Goal: Obtain resource: Obtain resource

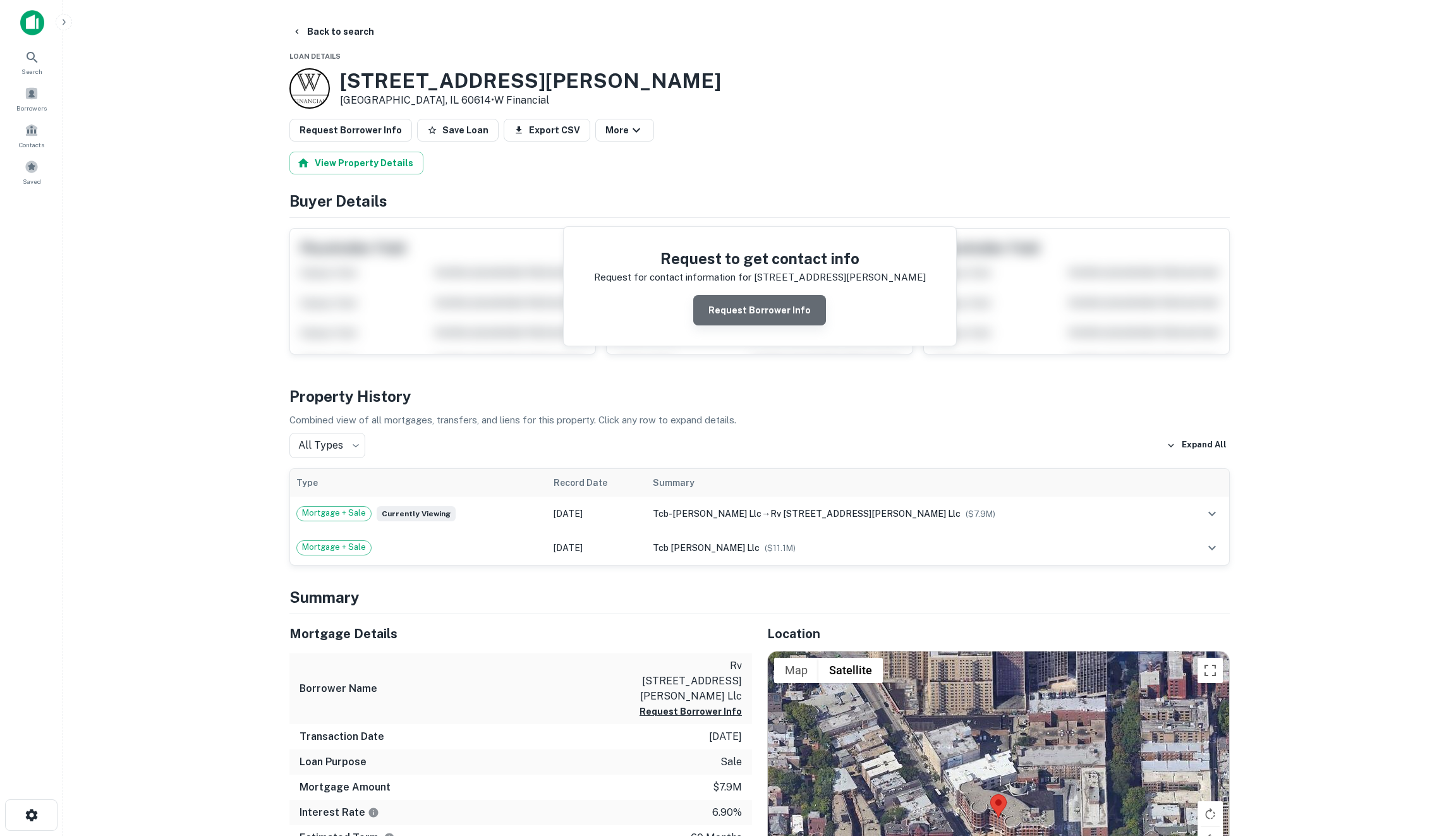
click at [770, 314] on button "Request Borrower Info" at bounding box center [760, 310] width 133 height 30
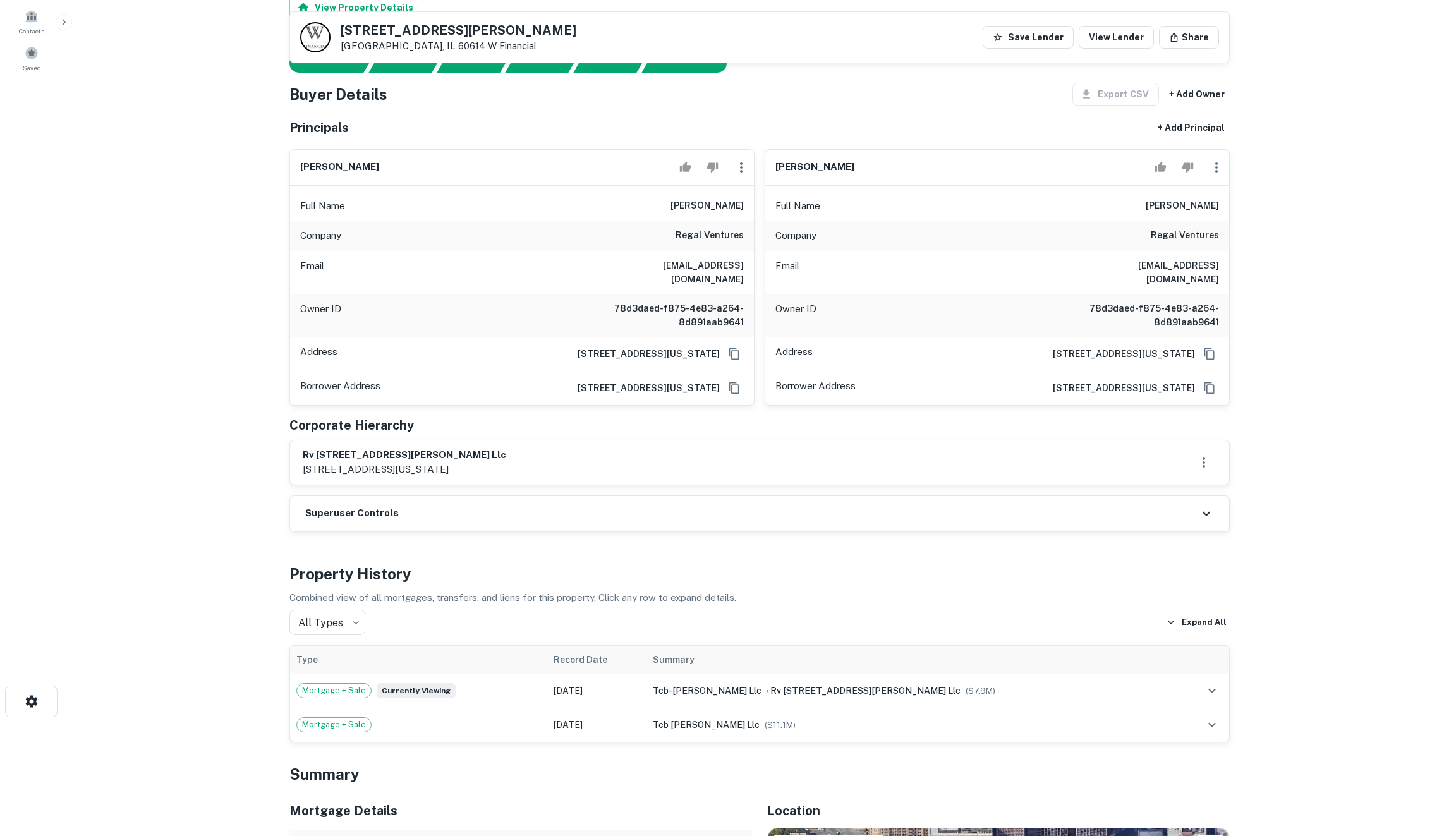
scroll to position [105, 0]
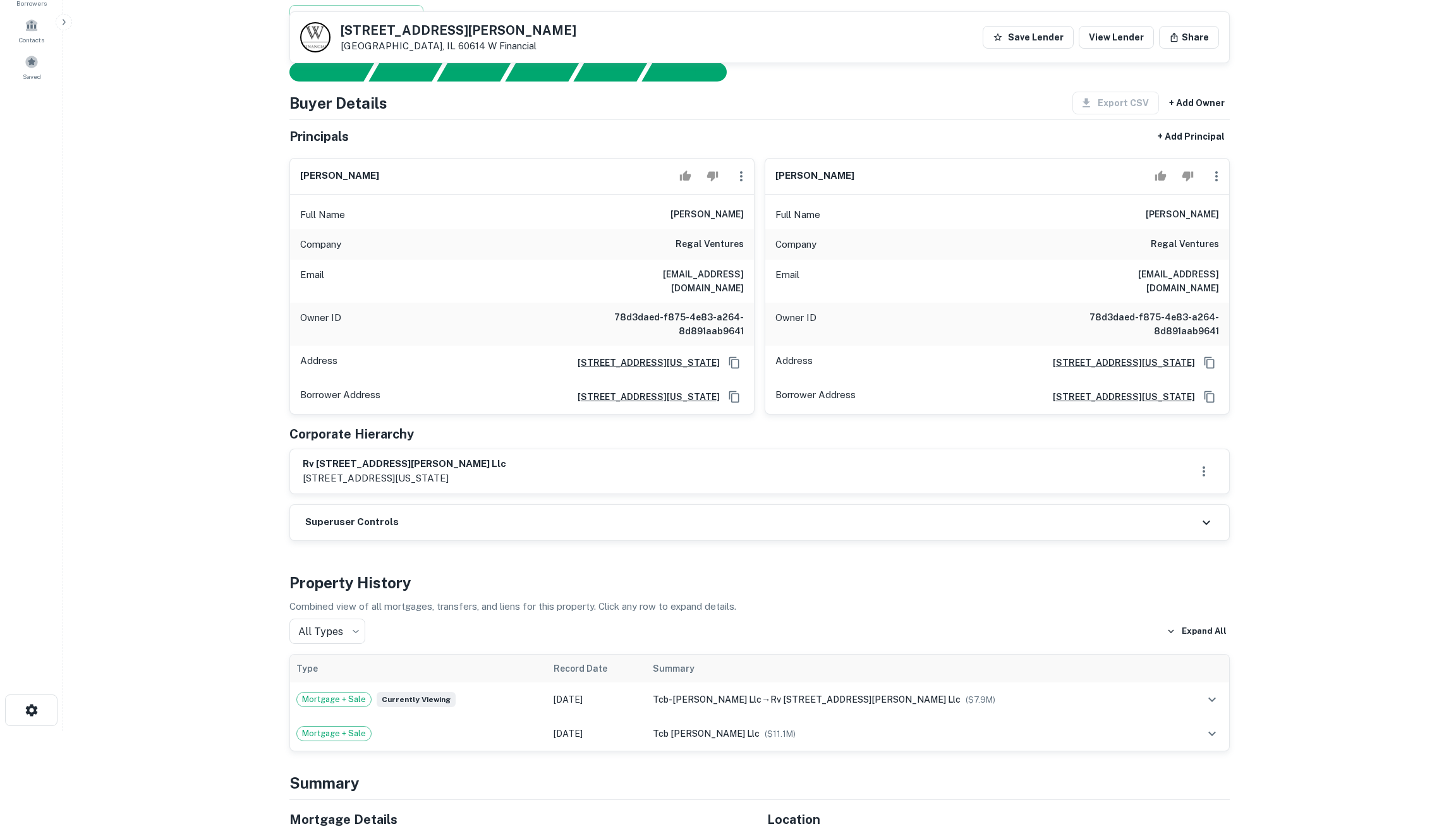
click at [1202, 515] on icon at bounding box center [1206, 522] width 15 height 15
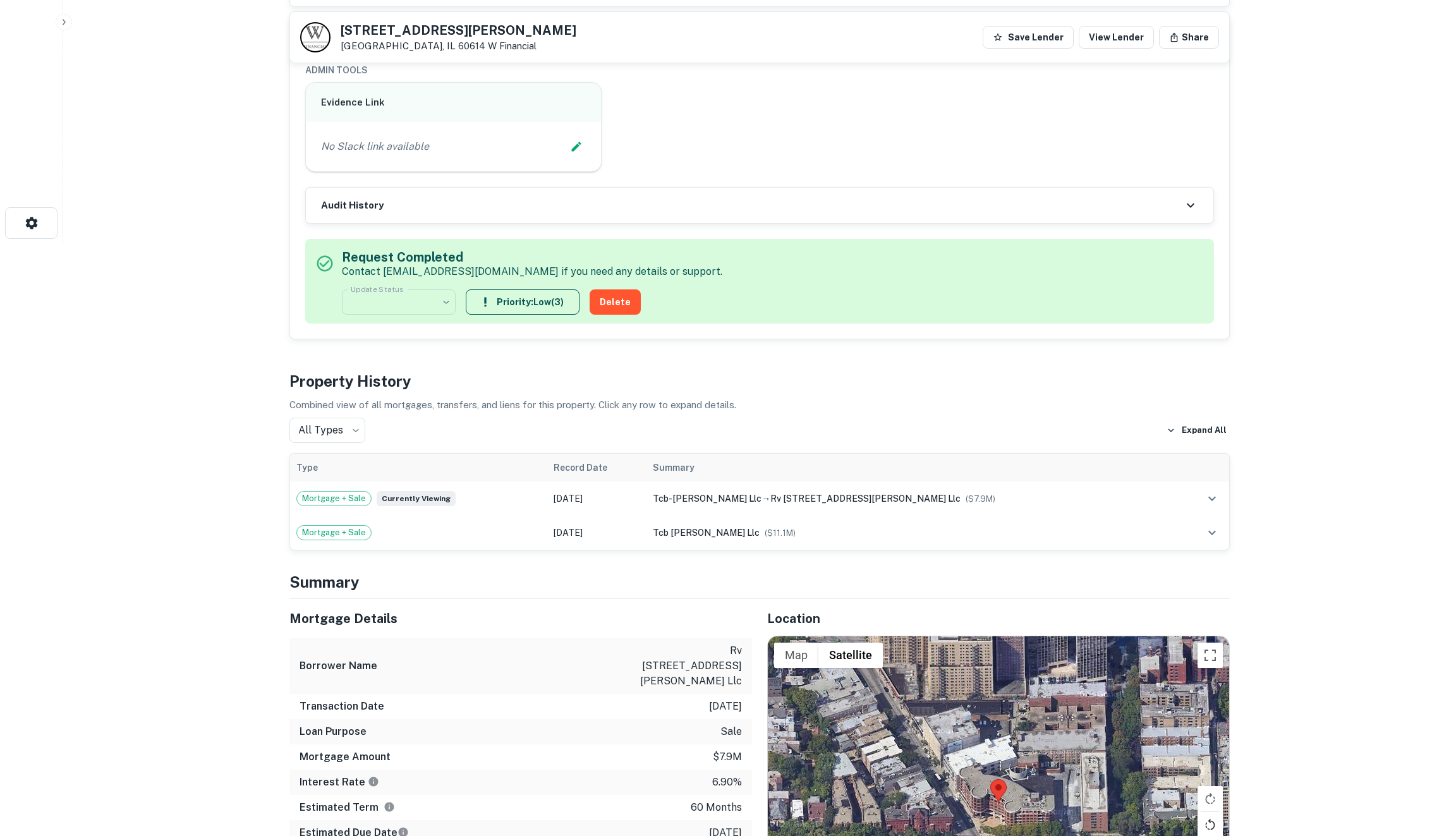
scroll to position [324, 0]
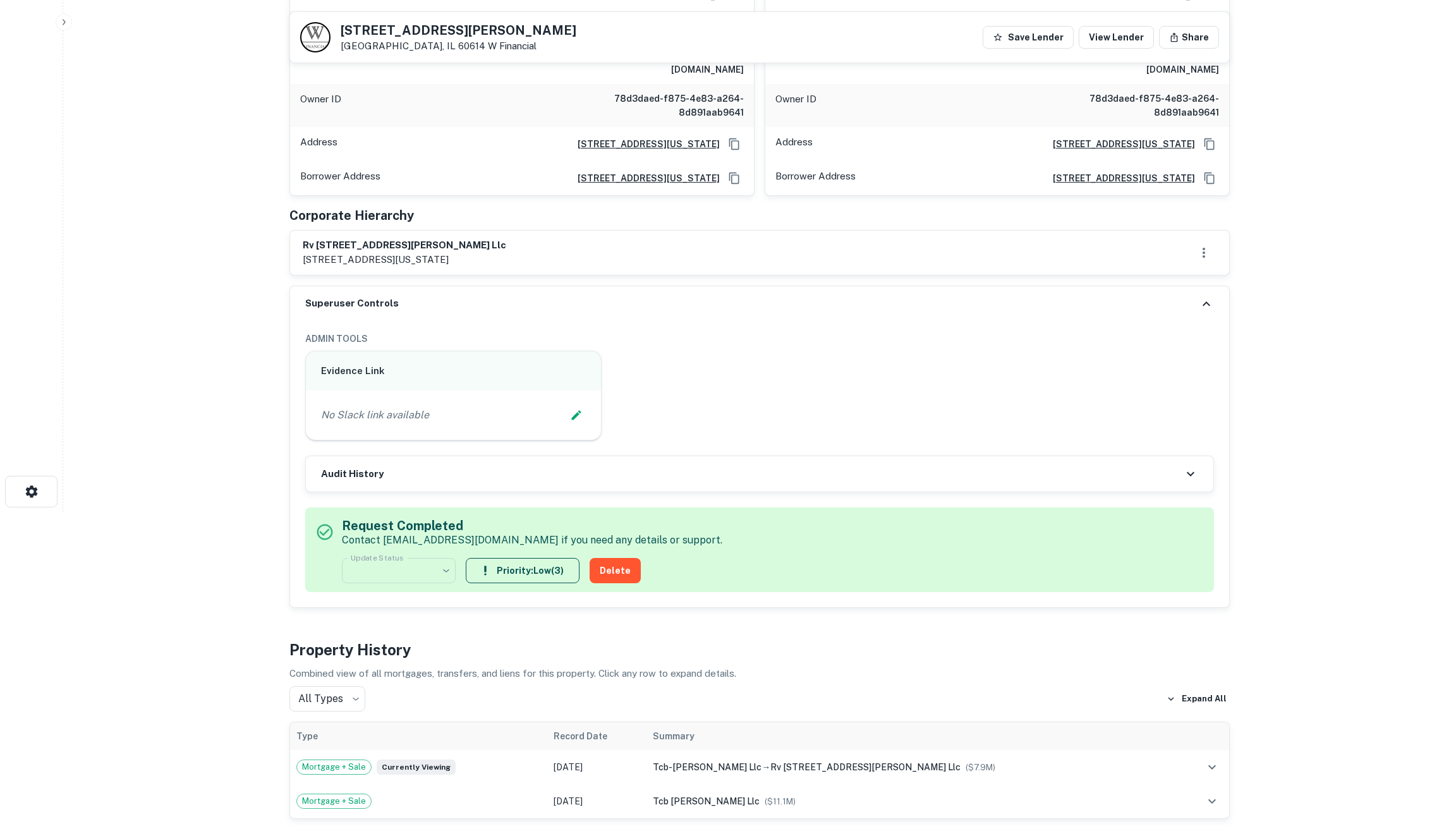
click at [816, 465] on div "Audit History" at bounding box center [759, 474] width 907 height 35
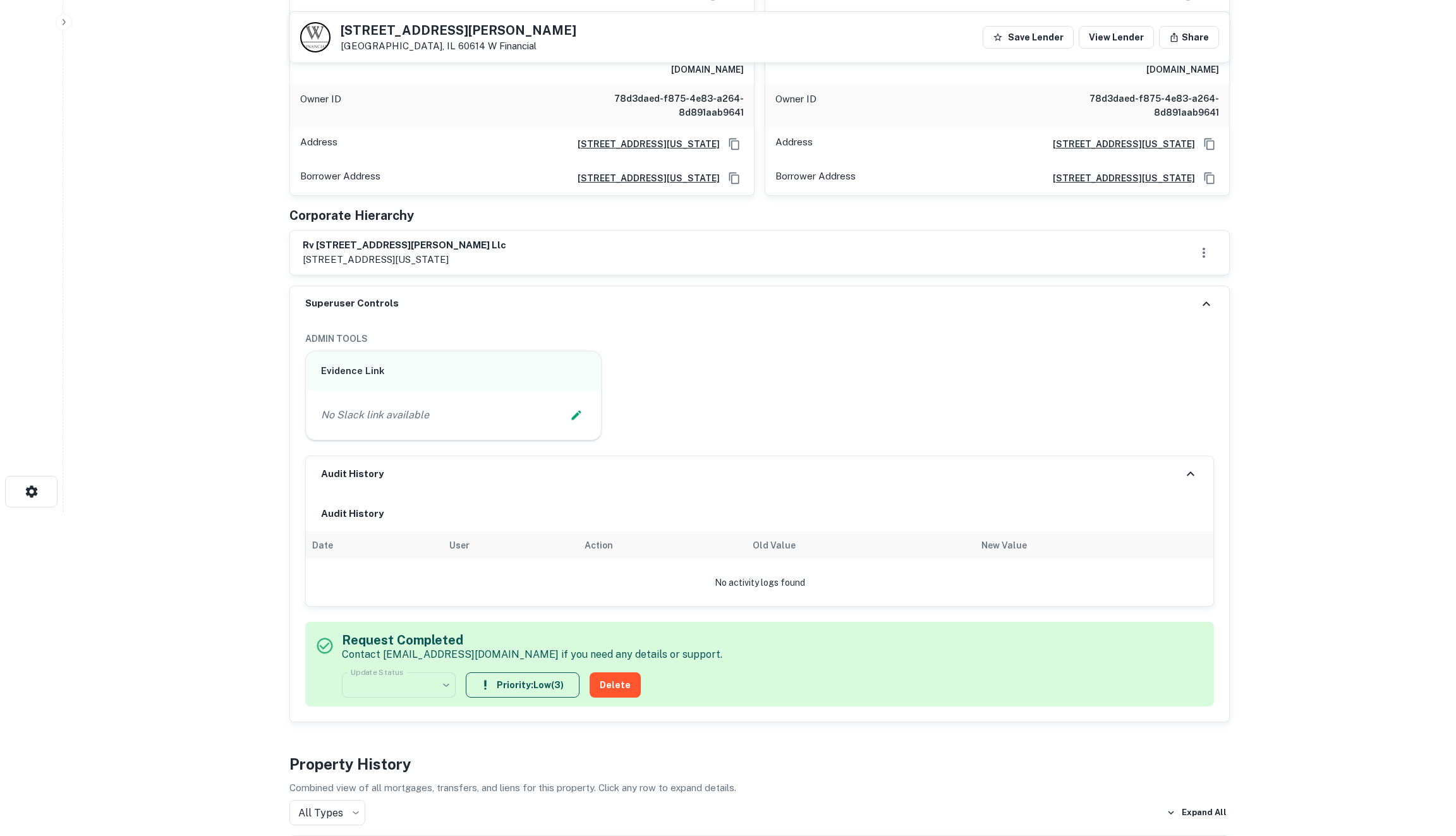
click at [1144, 465] on div "Audit History" at bounding box center [759, 474] width 907 height 35
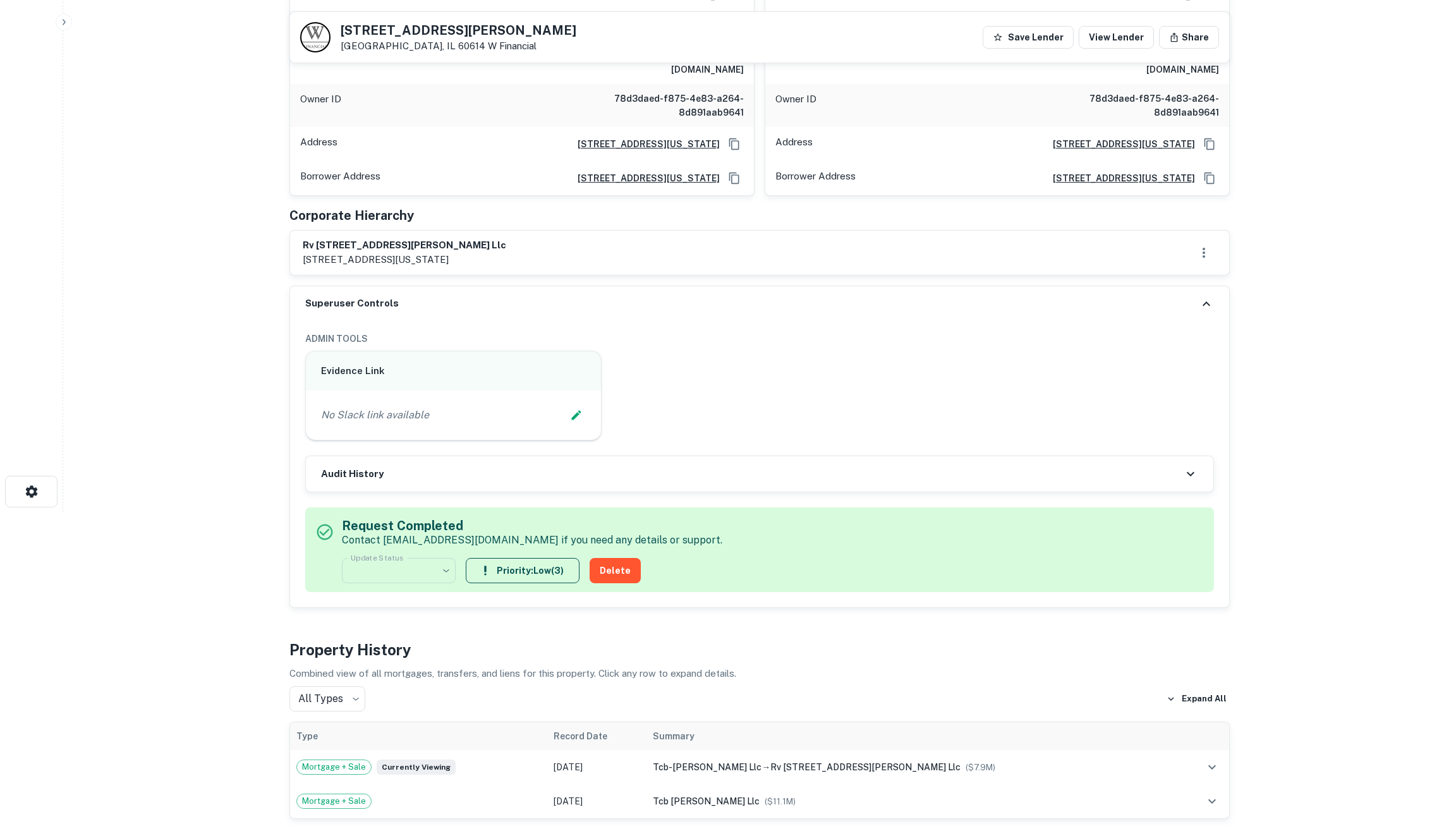
click at [891, 267] on div "**********" at bounding box center [760, 217] width 941 height 784
click at [904, 240] on div "rv 2301 n clark st llc 330 5th ave, suite 802, new york, ny, 10001" at bounding box center [760, 252] width 914 height 29
click at [1204, 245] on icon "button" at bounding box center [1204, 252] width 15 height 15
click at [1204, 233] on div at bounding box center [728, 418] width 1456 height 836
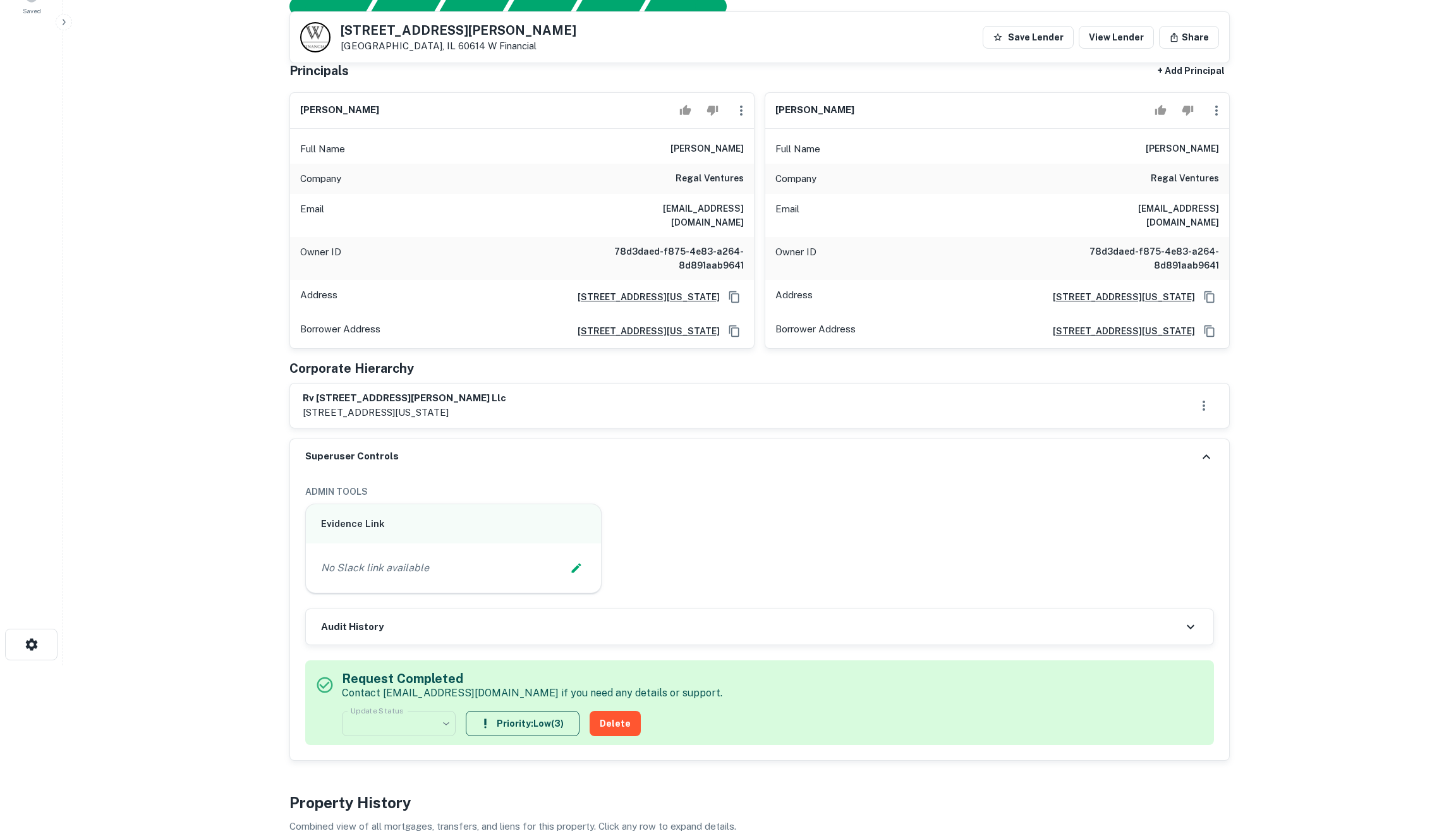
scroll to position [128, 0]
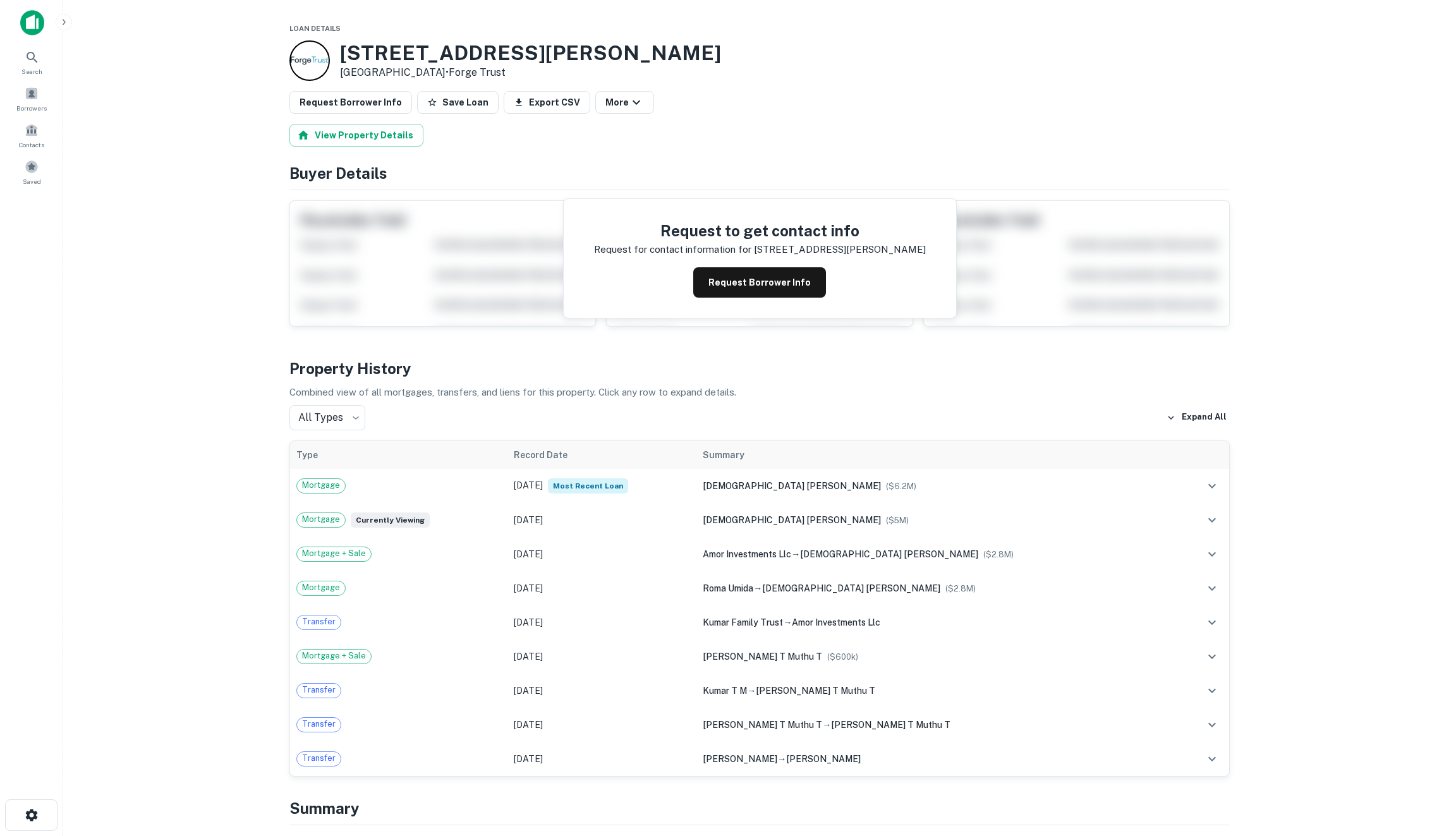
drag, startPoint x: 750, startPoint y: 286, endPoint x: 575, endPoint y: 424, distance: 222.9
click at [482, 492] on div "Mortgage" at bounding box center [399, 486] width 205 height 15
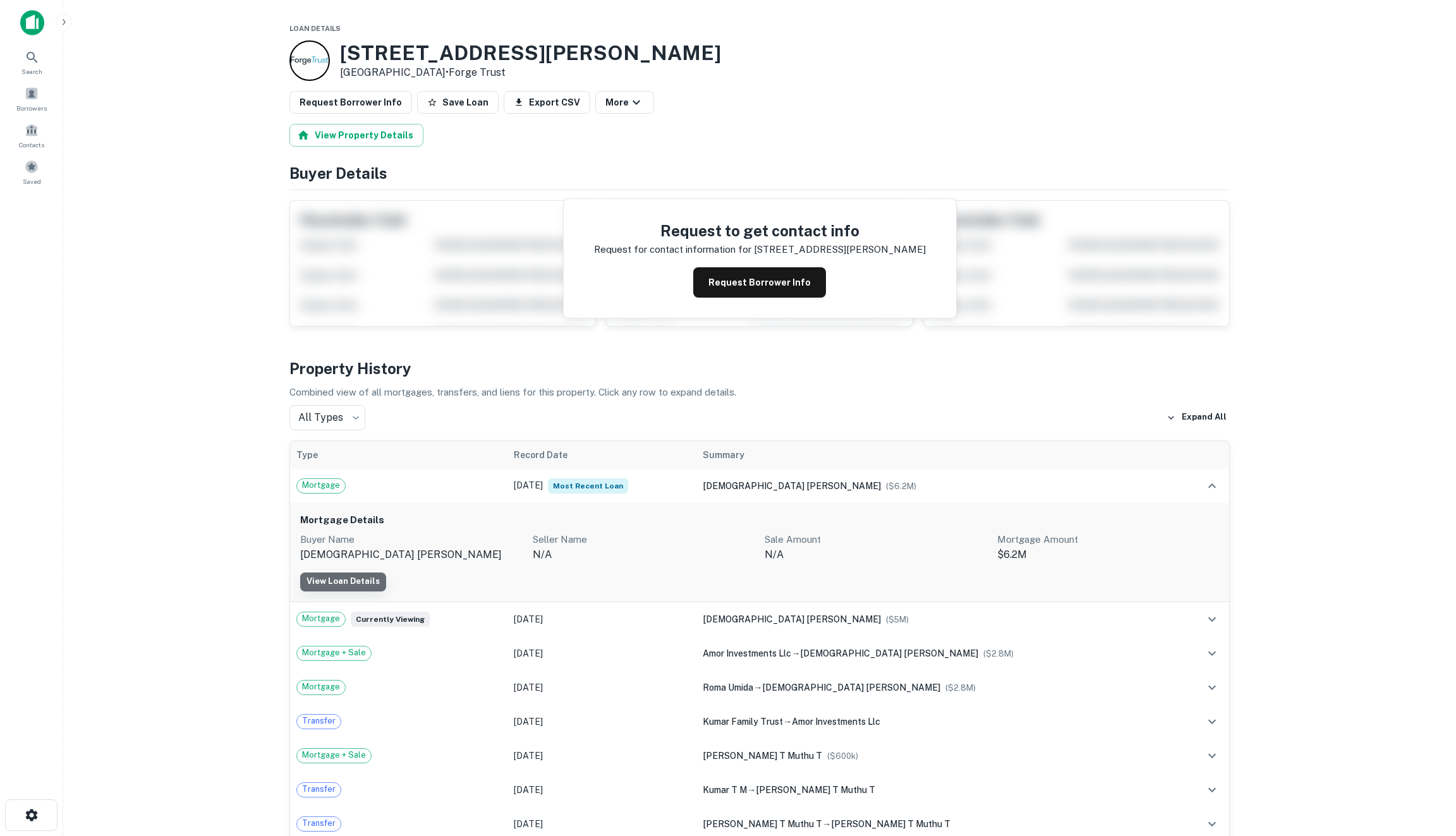
click at [364, 578] on link "View Loan Details" at bounding box center [343, 582] width 86 height 19
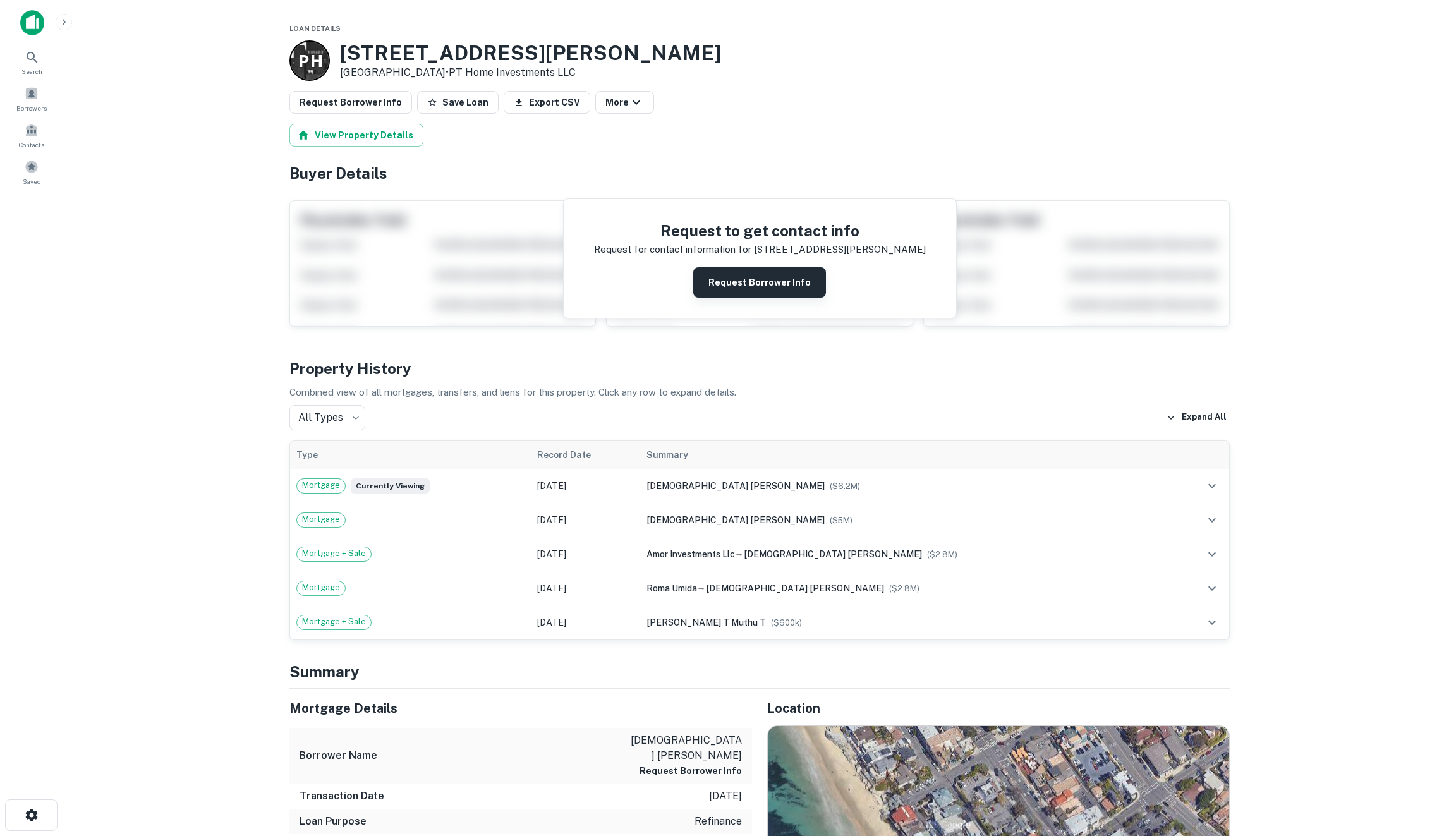
click at [756, 285] on button "Request Borrower Info" at bounding box center [760, 282] width 133 height 30
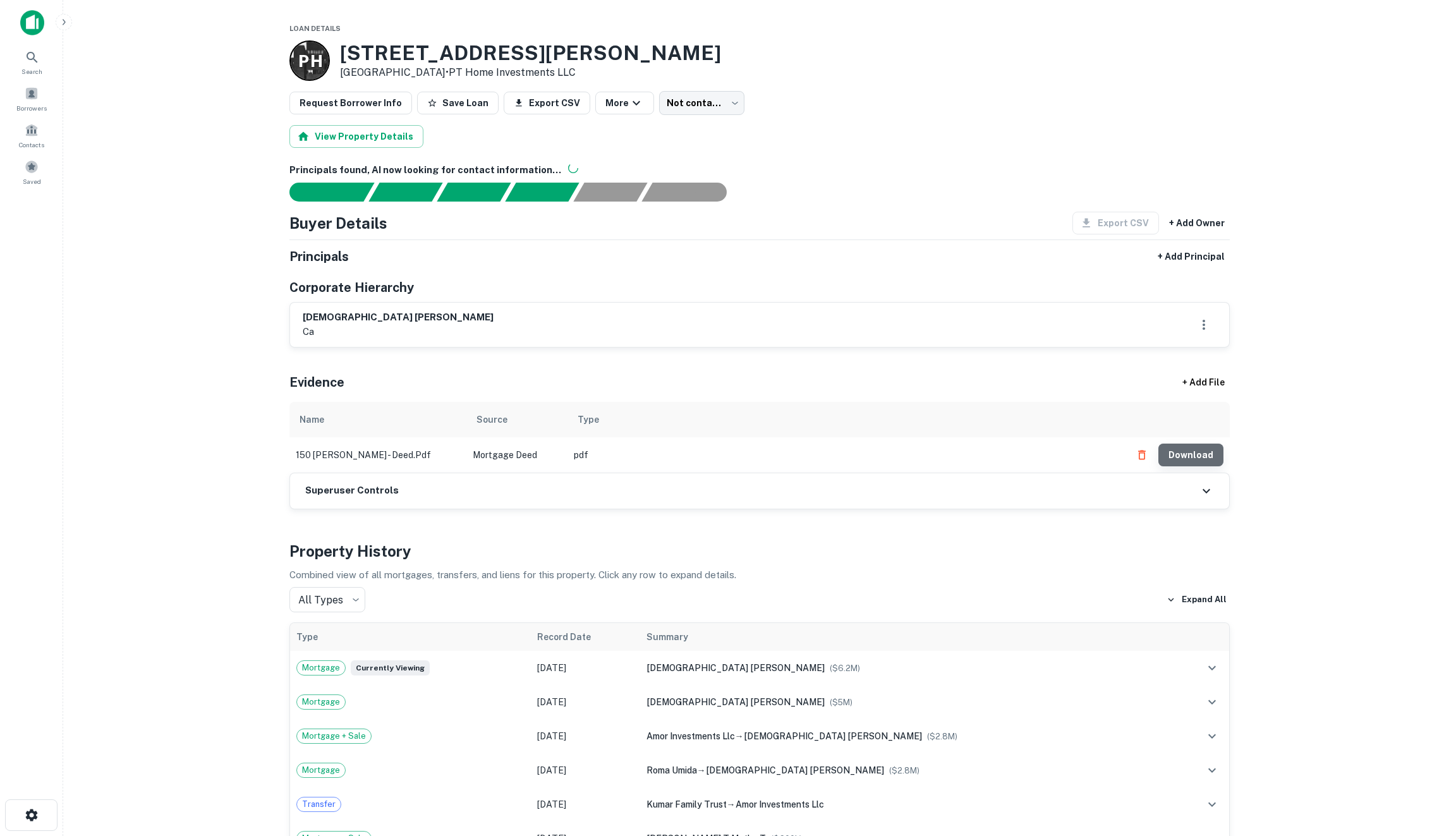
click at [1206, 454] on button "Download" at bounding box center [1191, 455] width 65 height 23
